Goal: Find specific page/section: Find specific page/section

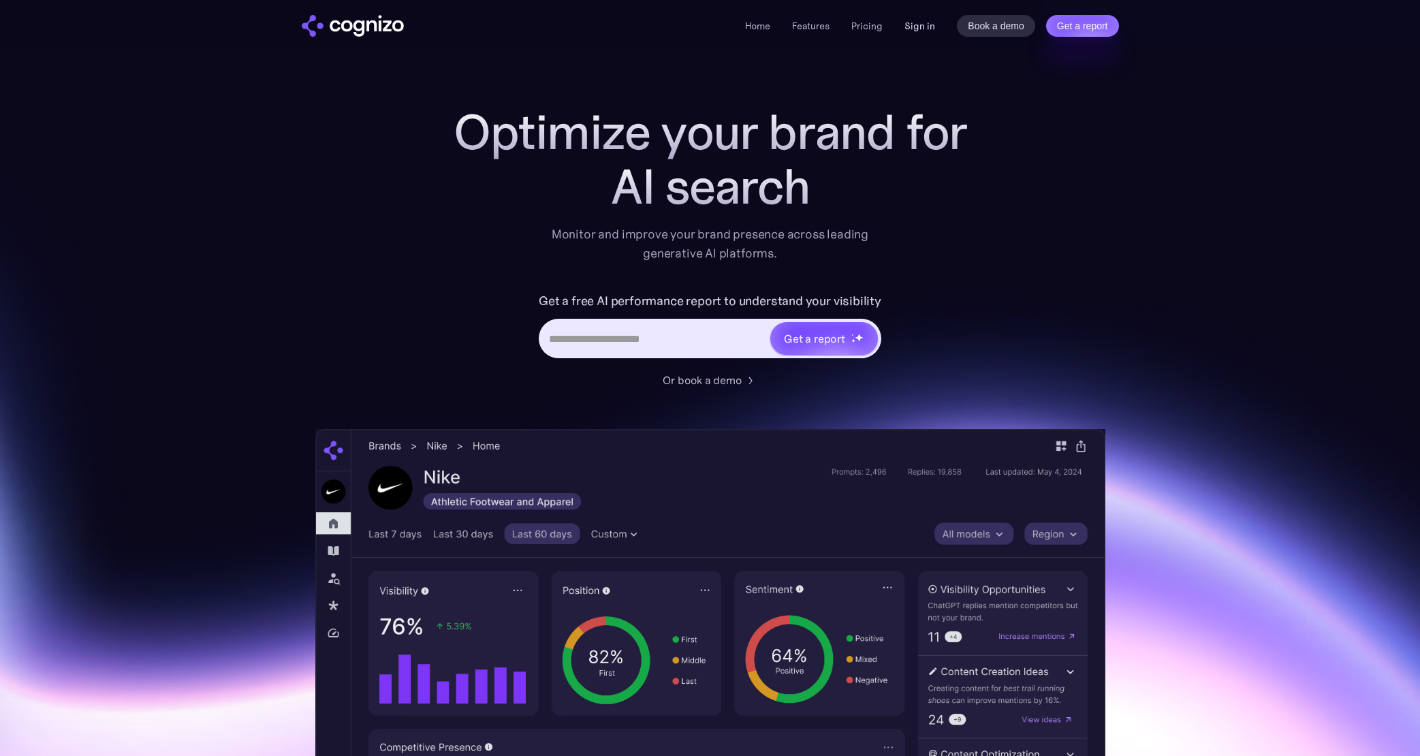
click at [927, 29] on link "Sign in" at bounding box center [920, 26] width 31 height 16
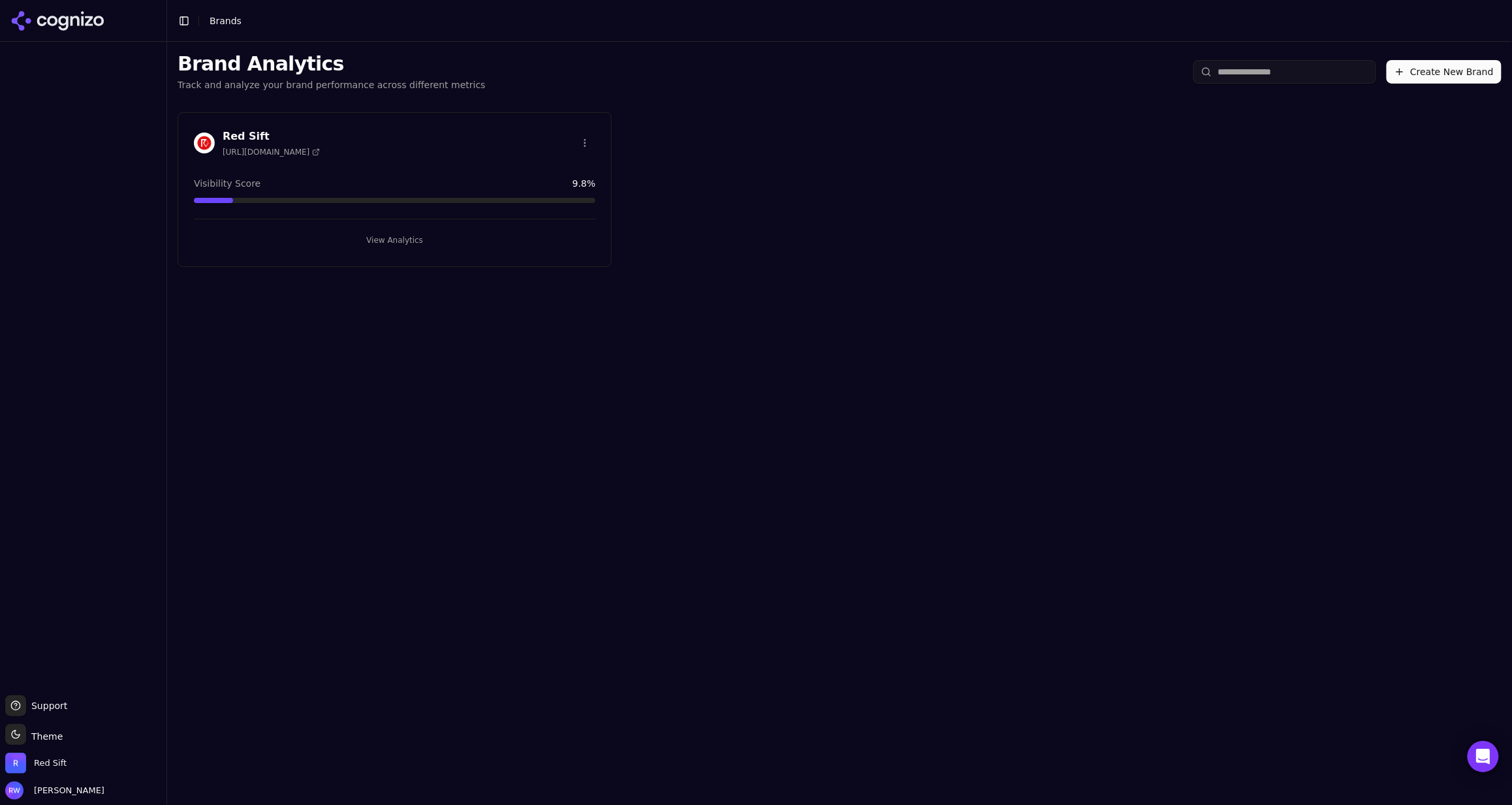
click at [435, 249] on div "Red Sift https://redsift.com Visibility Score 9.8 % View Analytics" at bounding box center [394, 189] width 434 height 154
click at [432, 233] on button "View Analytics" at bounding box center [394, 241] width 401 height 21
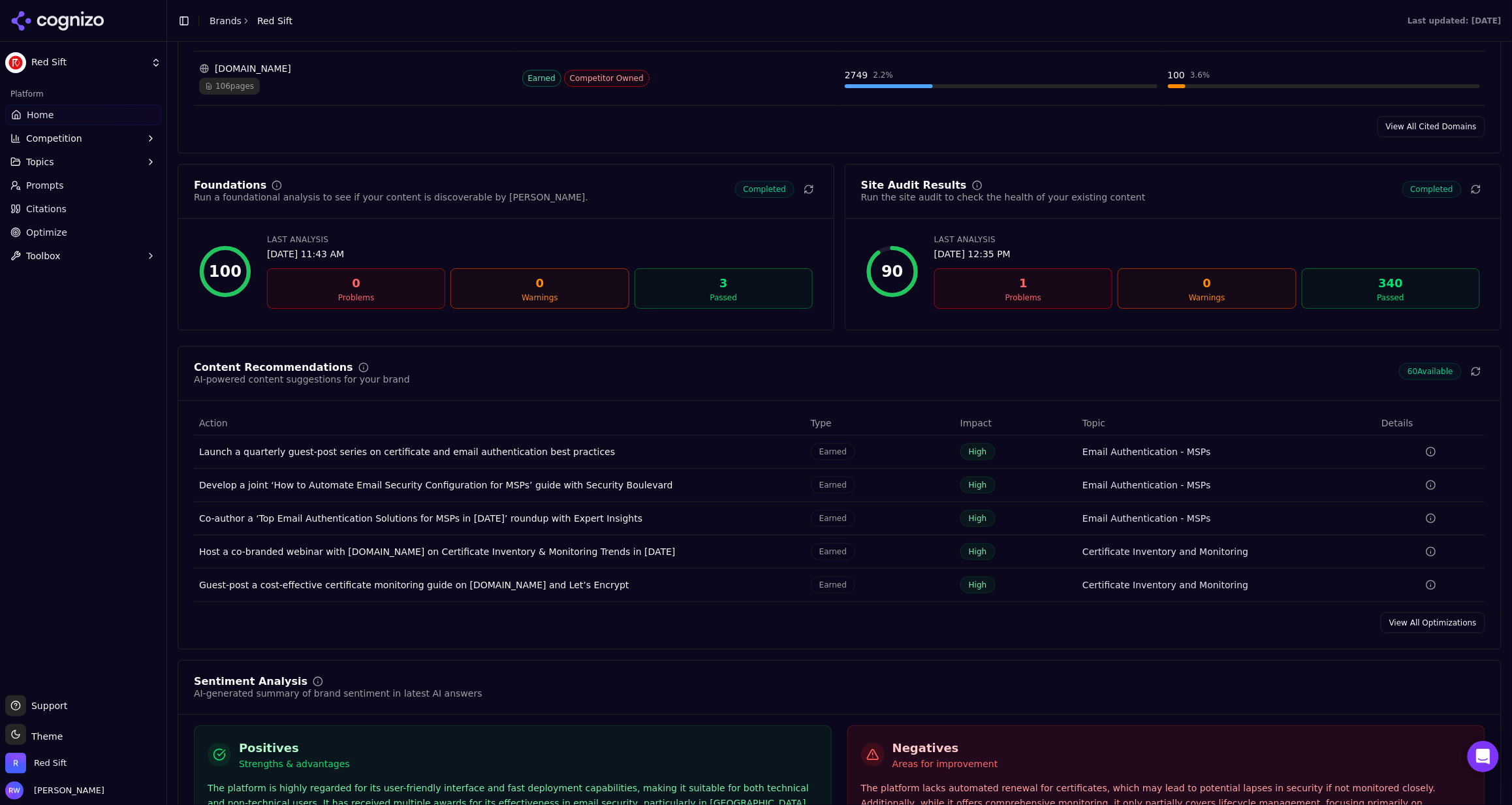
scroll to position [1675, 0]
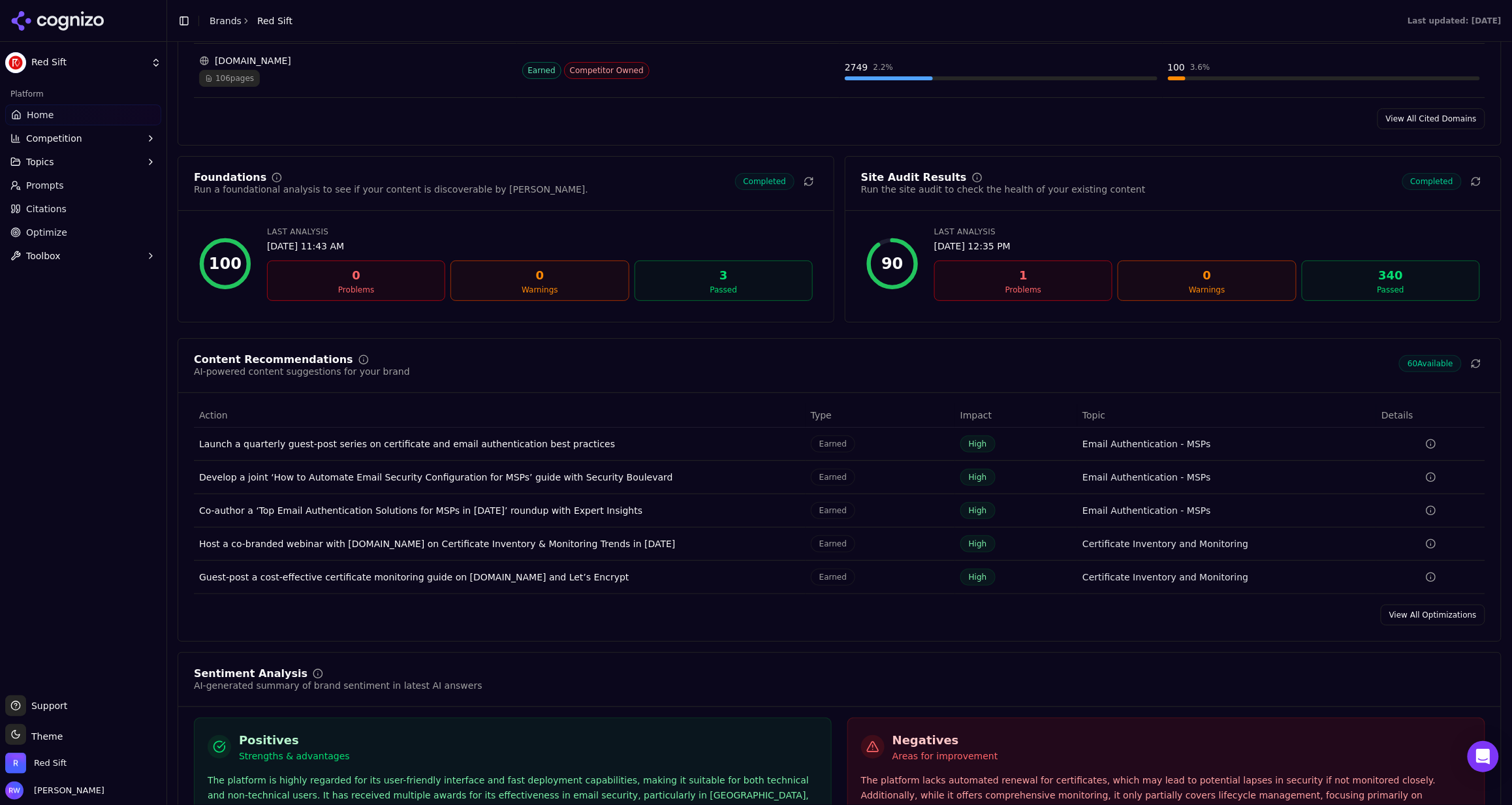
click at [60, 140] on span "Competition" at bounding box center [54, 139] width 57 height 13
click at [59, 141] on span "Competition" at bounding box center [54, 139] width 57 height 13
click at [58, 165] on button "Topics" at bounding box center [82, 162] width 156 height 21
click at [46, 269] on span "View All" at bounding box center [83, 266] width 114 height 13
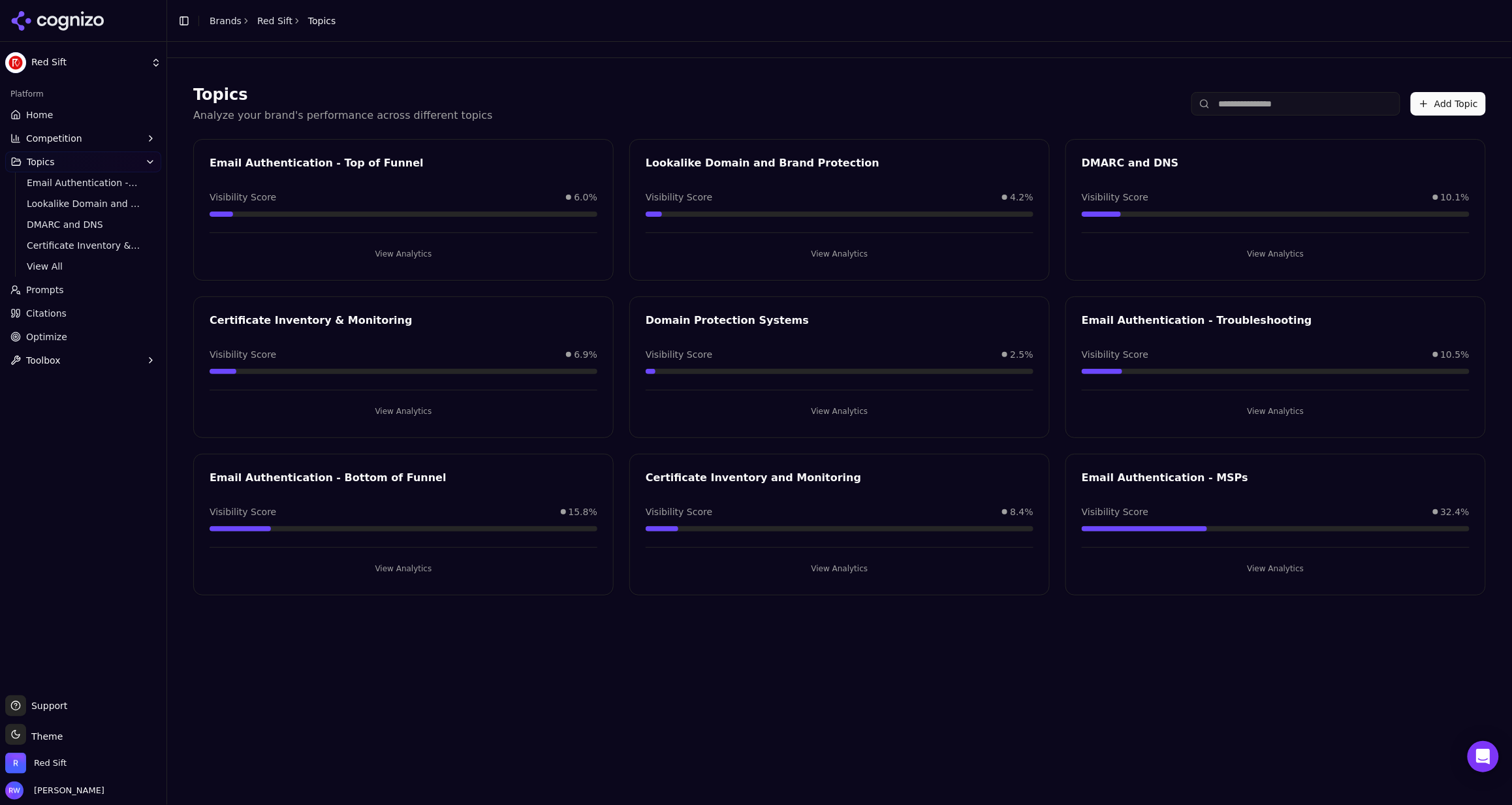
click at [418, 558] on button "View Analytics" at bounding box center [403, 568] width 388 height 21
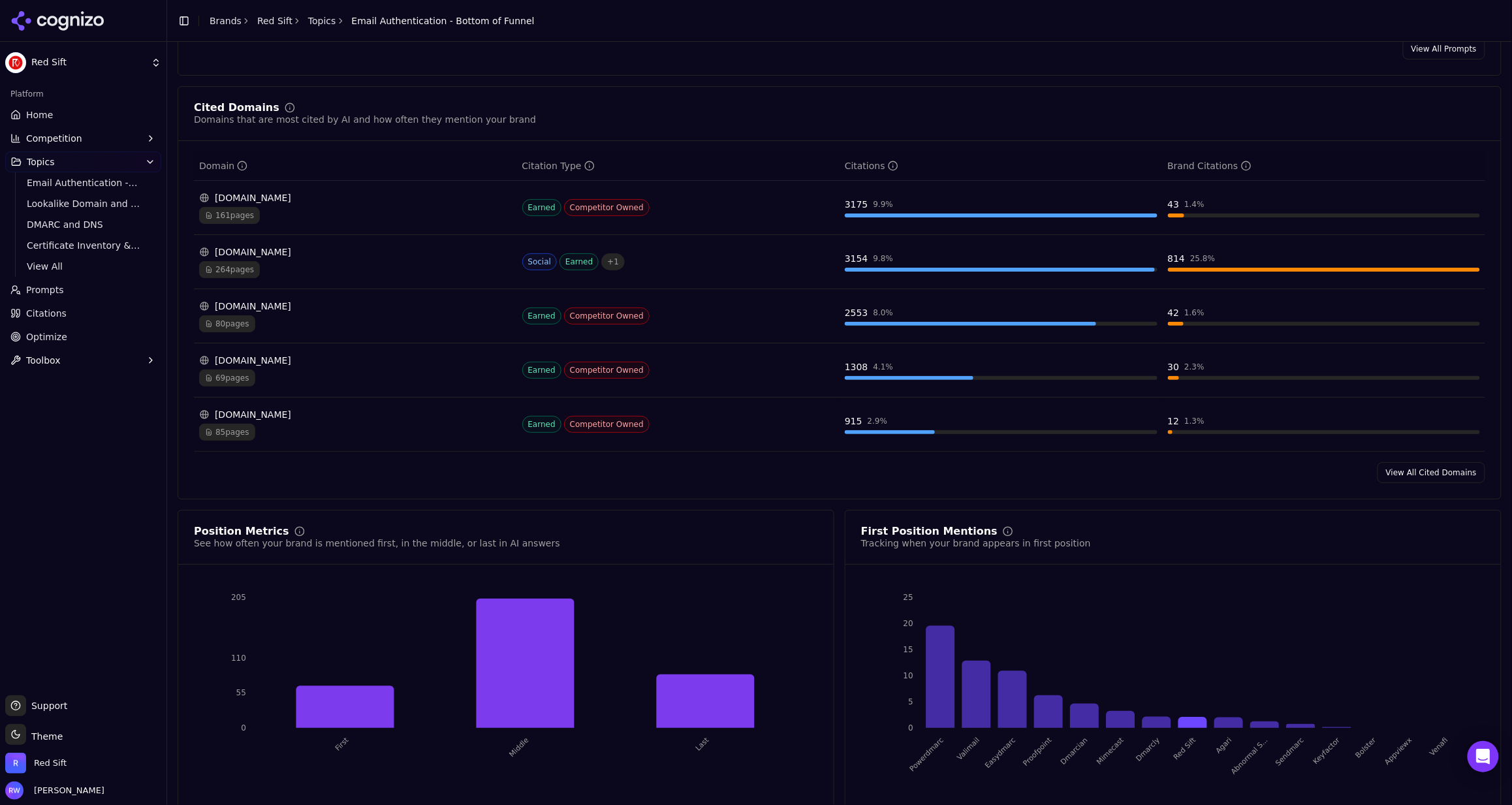
scroll to position [897, 0]
